Goal: Check status: Check status

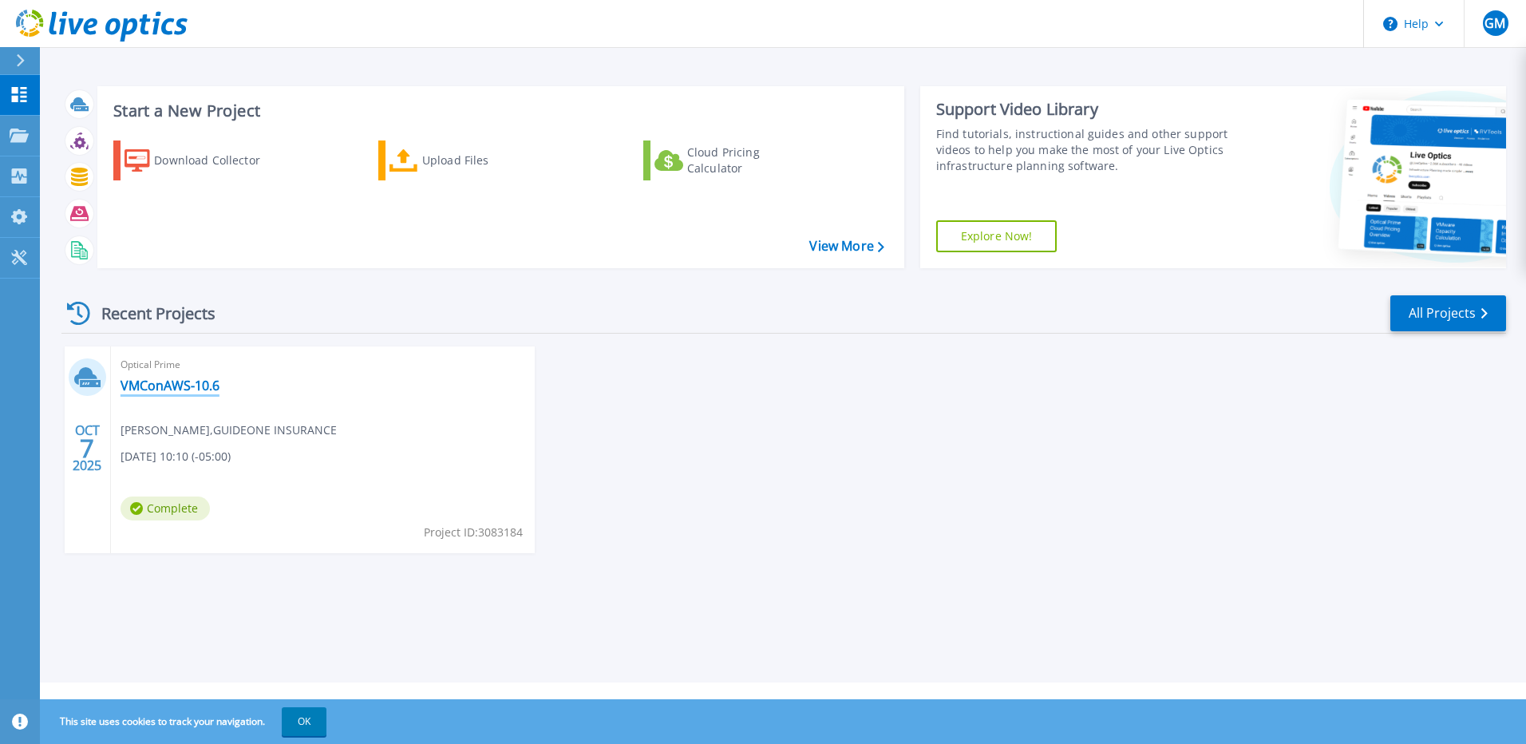
click at [157, 383] on link "VMConAWS-10.6" at bounding box center [169, 385] width 99 height 16
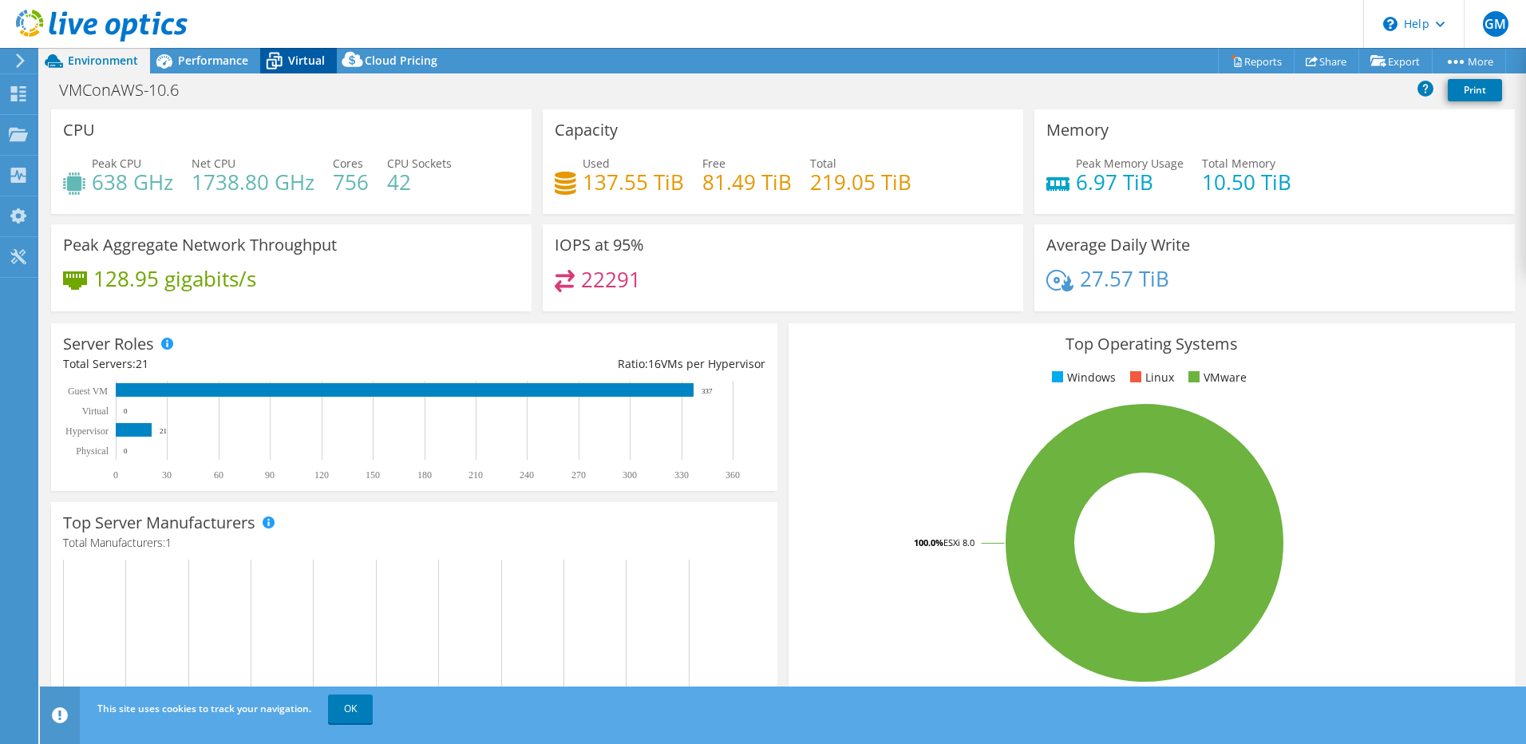
click at [288, 62] on span "Virtual" at bounding box center [306, 60] width 37 height 15
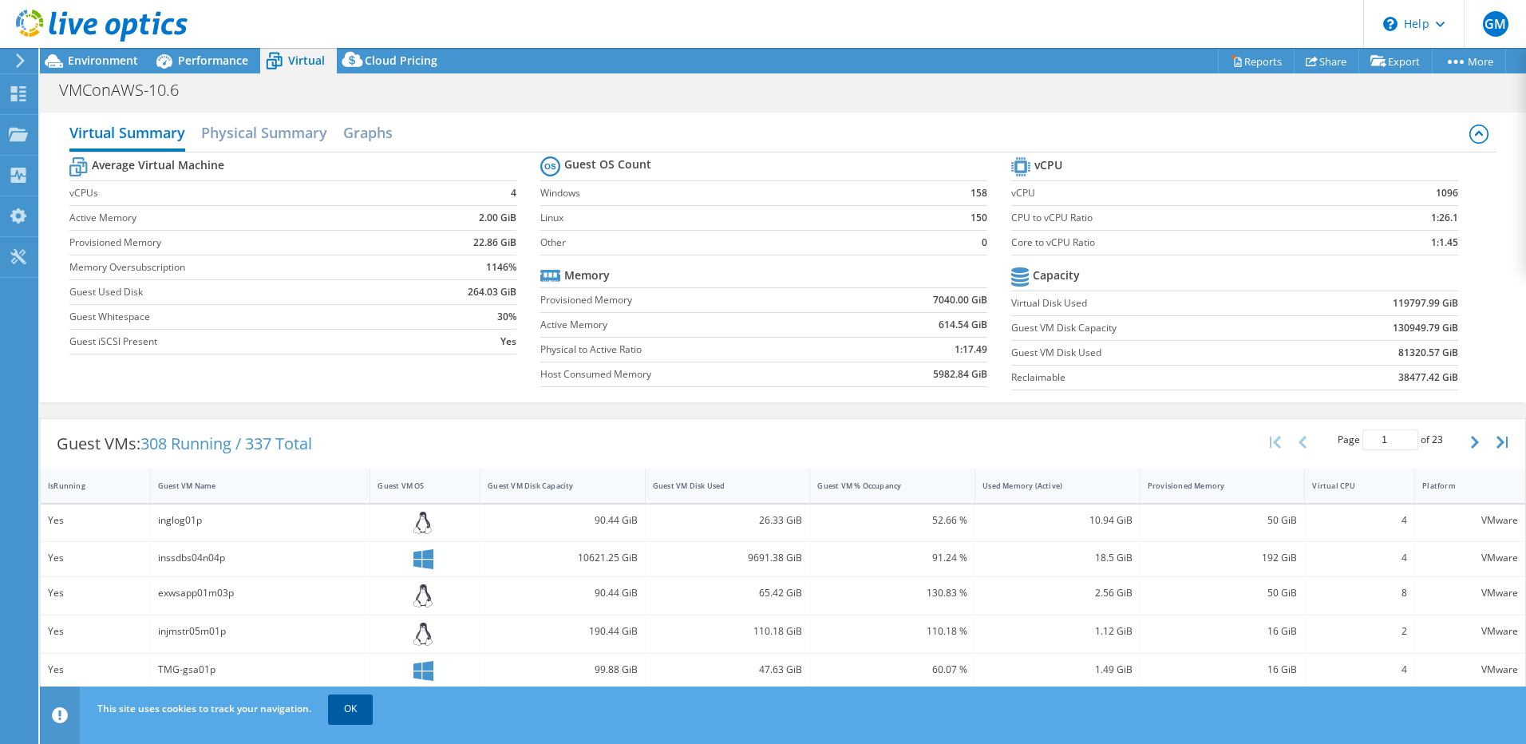
click at [350, 707] on link "OK" at bounding box center [350, 708] width 45 height 29
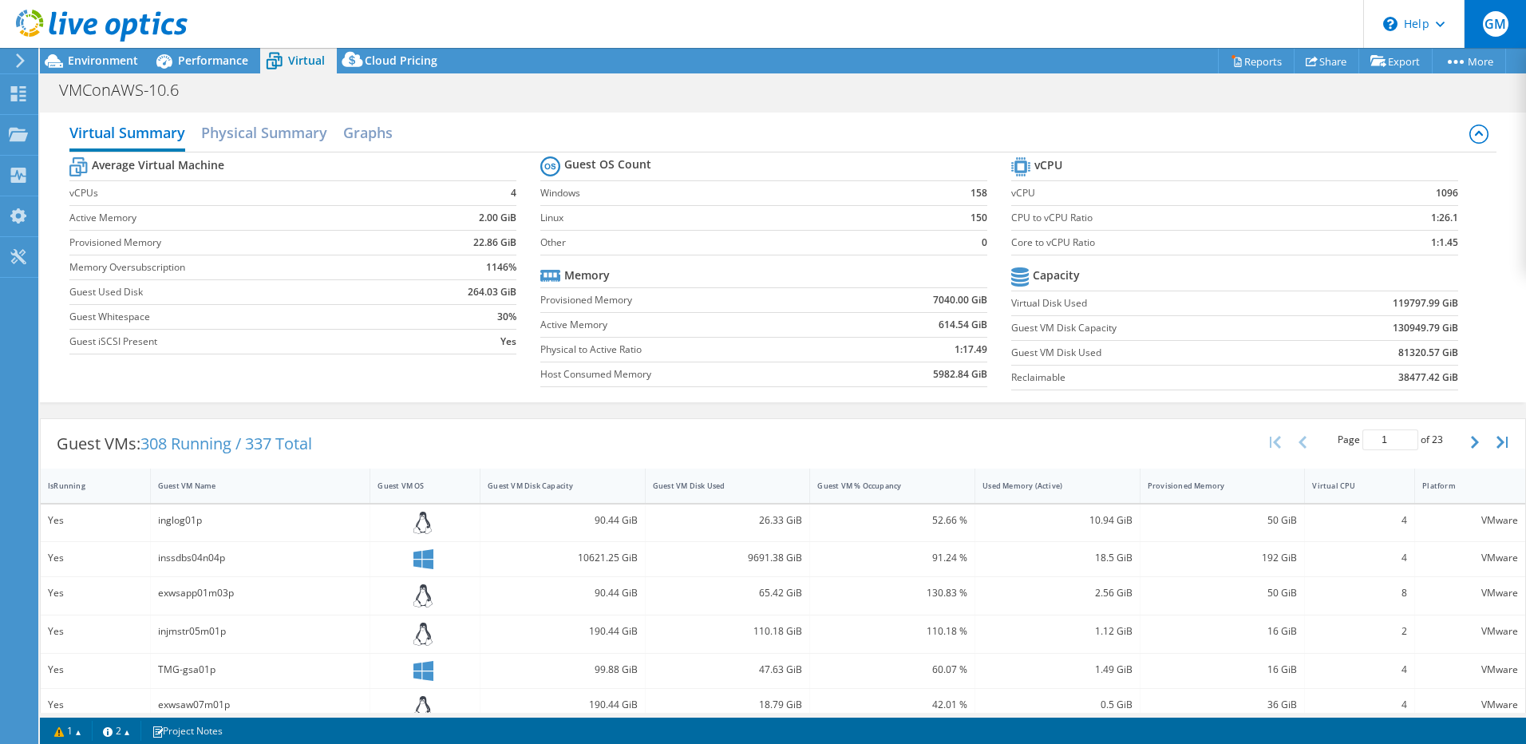
click at [1489, 20] on span "GM" at bounding box center [1496, 24] width 26 height 26
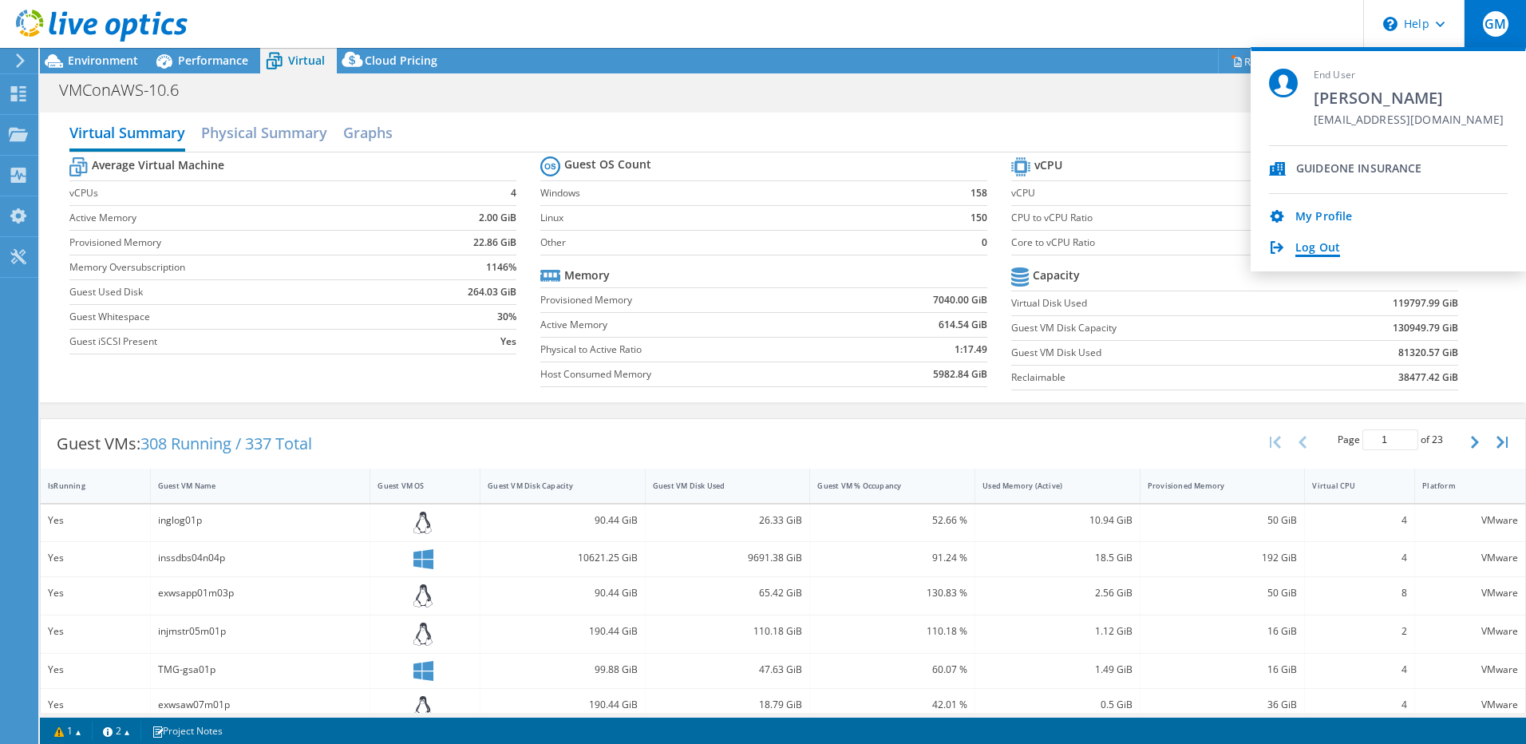
click at [1326, 246] on link "Log Out" at bounding box center [1317, 248] width 45 height 15
